Goal: Find specific page/section: Find specific page/section

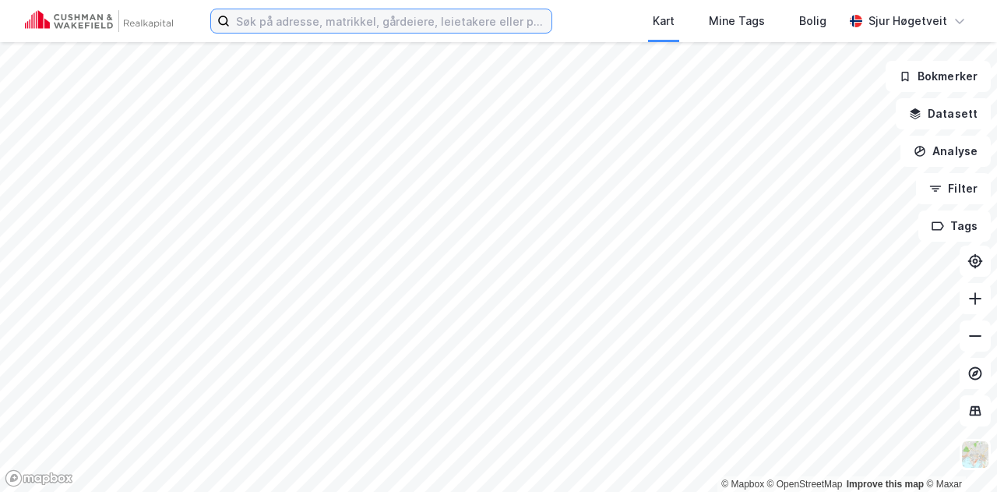
click at [276, 23] on input at bounding box center [391, 20] width 322 height 23
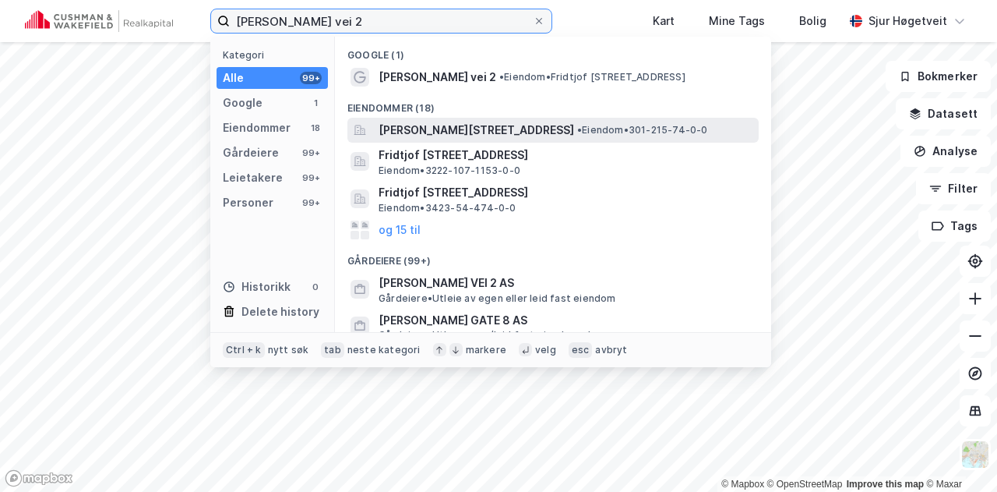
type input "[PERSON_NAME] vei 2"
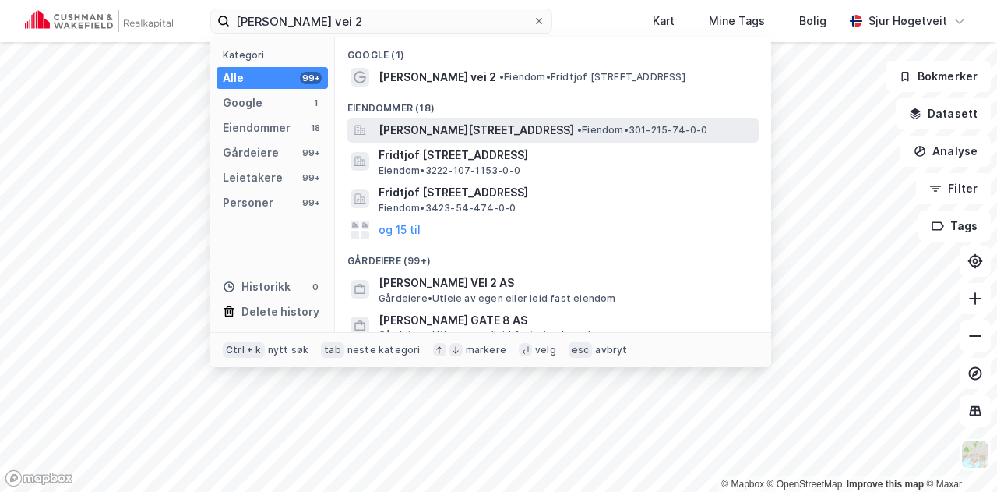
click at [542, 129] on span "[PERSON_NAME][STREET_ADDRESS]" at bounding box center [477, 130] width 196 height 19
